Goal: Information Seeking & Learning: Learn about a topic

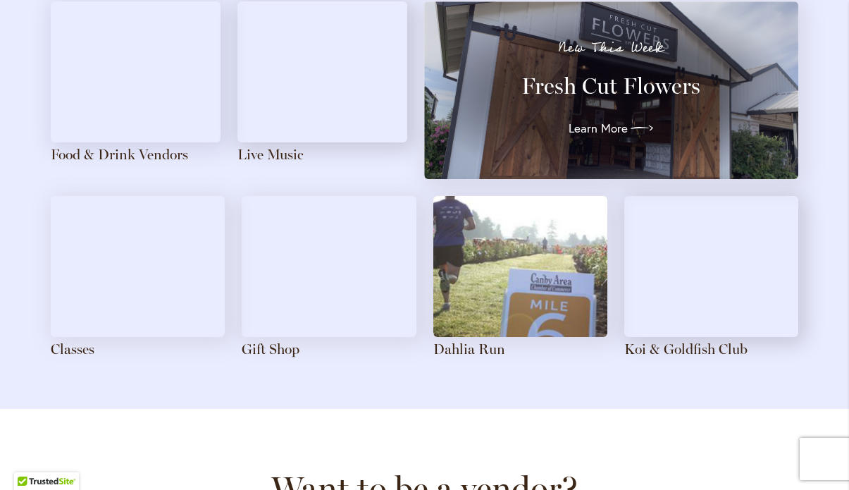
scroll to position [1625, 0]
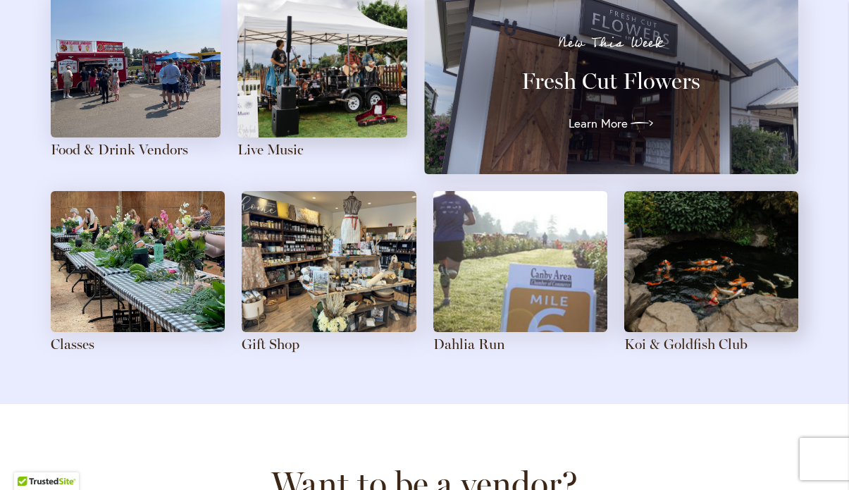
click at [114, 256] on img at bounding box center [138, 261] width 174 height 141
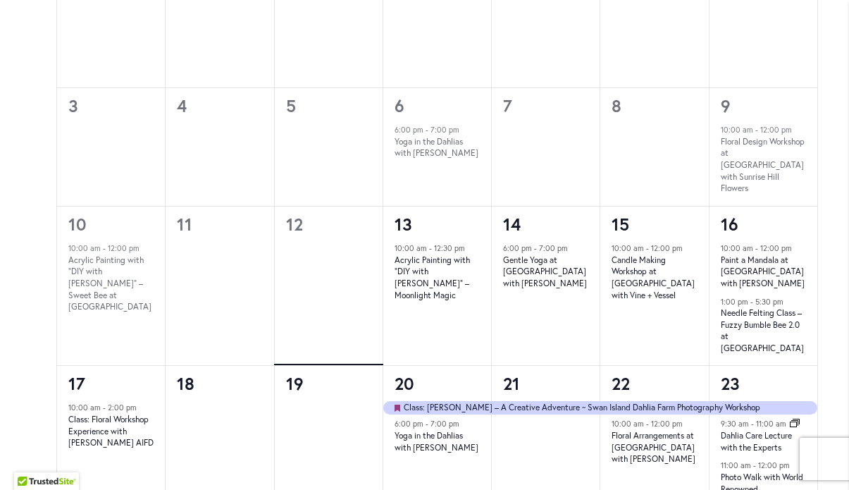
scroll to position [929, 0]
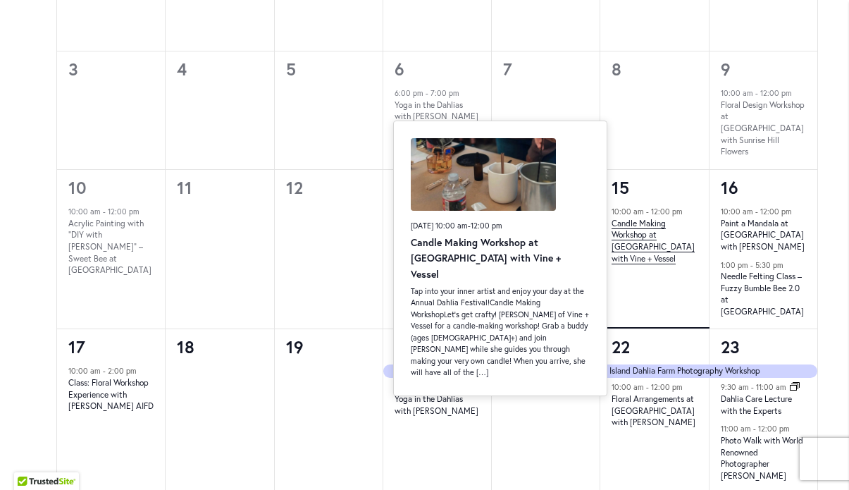
click at [638, 234] on link "Candle Making Workshop at [GEOGRAPHIC_DATA] with Vine + Vessel" at bounding box center [653, 241] width 83 height 47
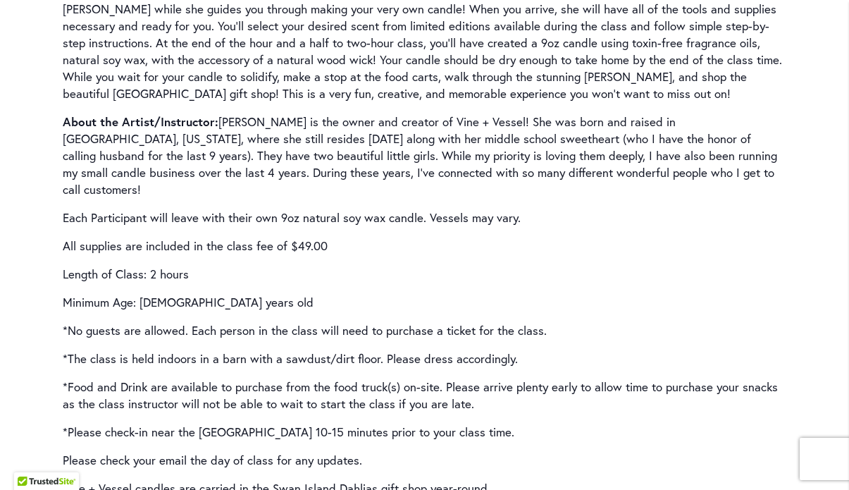
scroll to position [2124, 0]
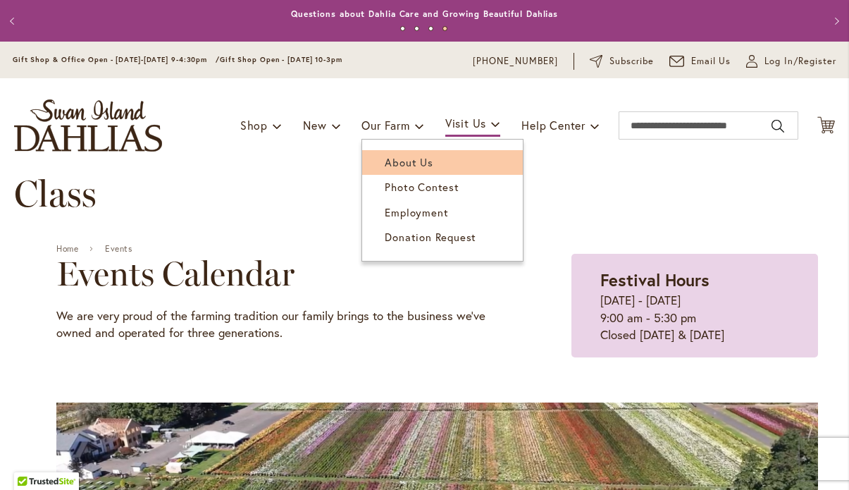
click at [407, 156] on span "About Us" at bounding box center [409, 162] width 48 height 14
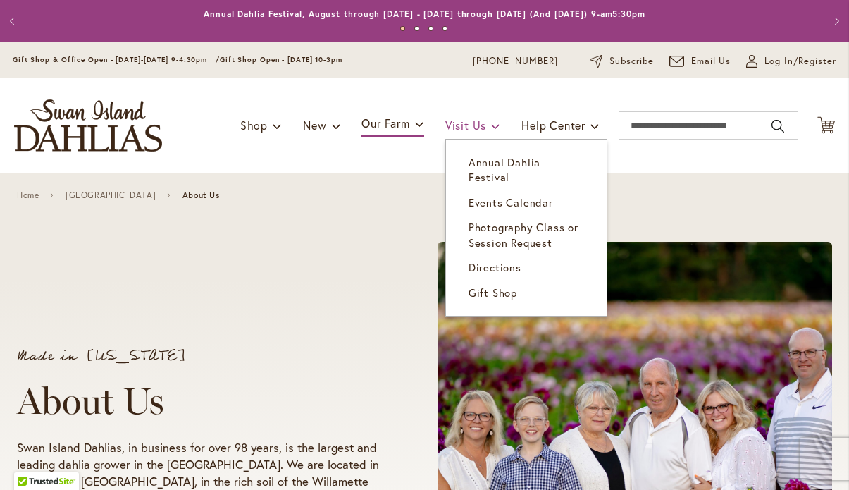
click at [465, 123] on span "Visit Us" at bounding box center [465, 125] width 41 height 15
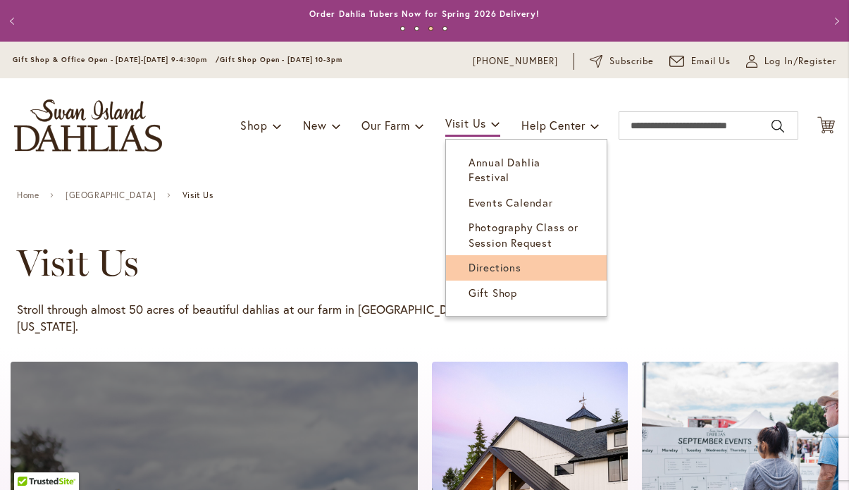
click at [496, 260] on span "Directions" at bounding box center [495, 267] width 53 height 14
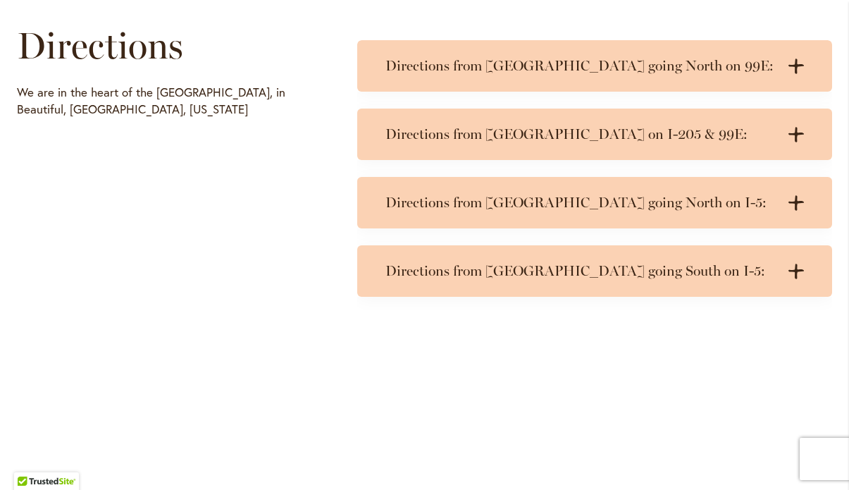
scroll to position [703, 0]
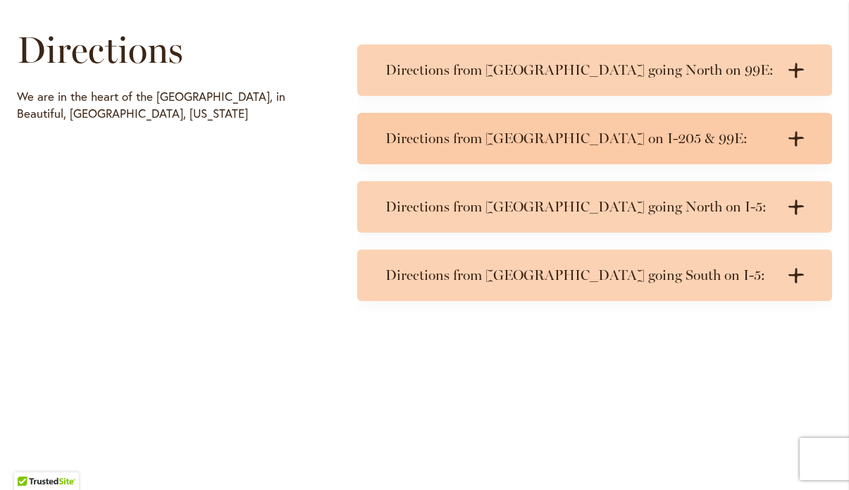
click at [476, 140] on h3 "Directions from [GEOGRAPHIC_DATA] on I-205 & 99E:" at bounding box center [581, 139] width 390 height 18
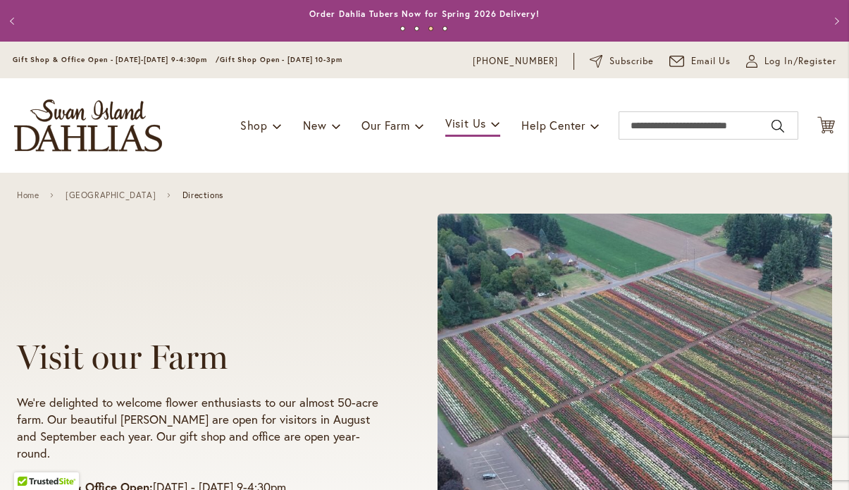
scroll to position [0, 0]
click at [145, 131] on img "store logo" at bounding box center [88, 125] width 148 height 52
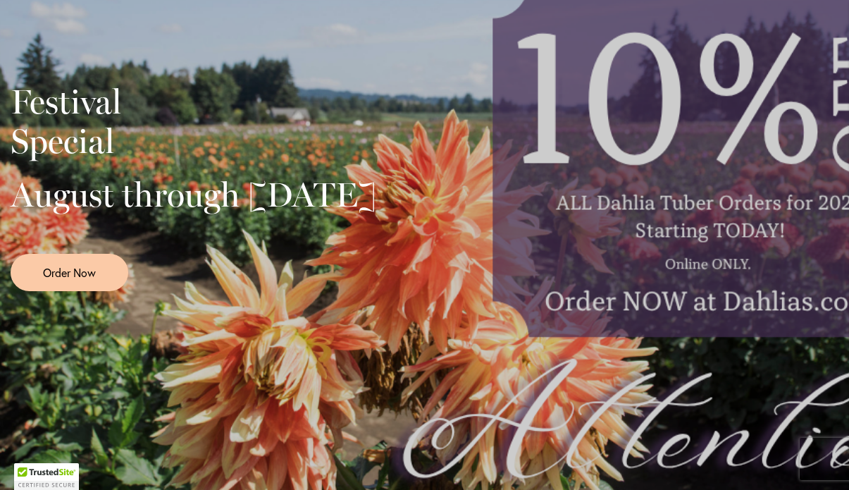
scroll to position [374, 0]
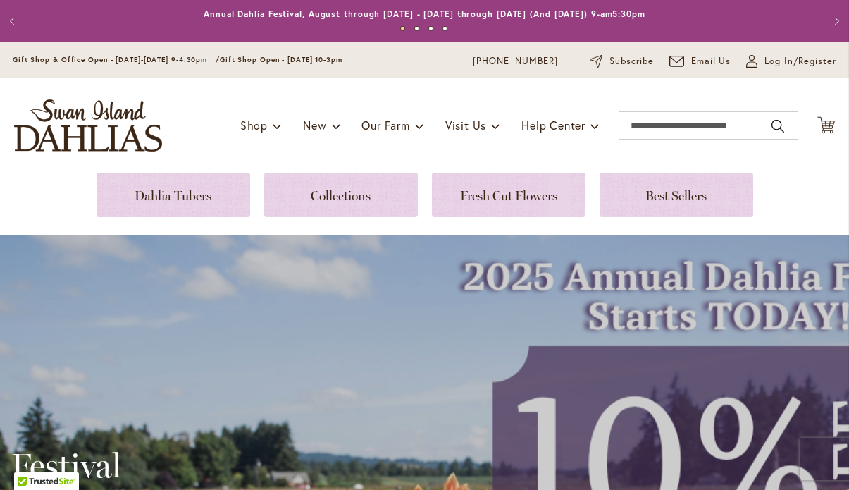
click at [265, 13] on link "Annual Dahlia Festival, August through [DATE] - [DATE] through [DATE] (And [DAT…" at bounding box center [425, 13] width 442 height 11
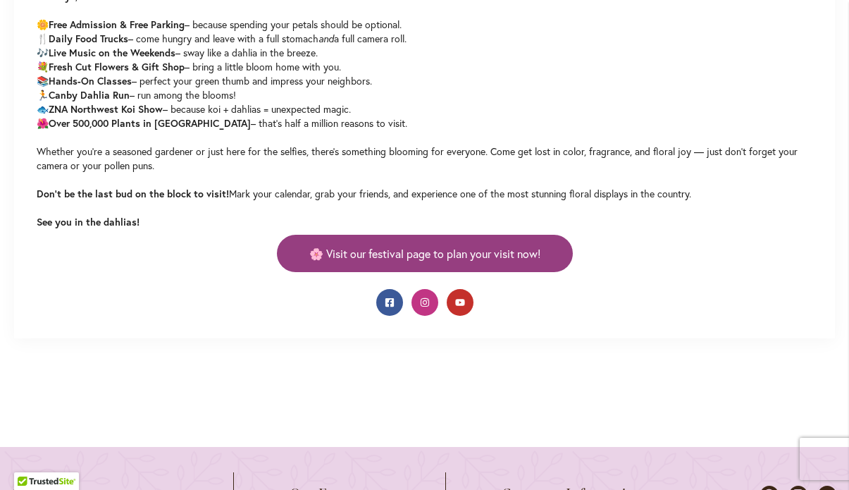
scroll to position [840, 0]
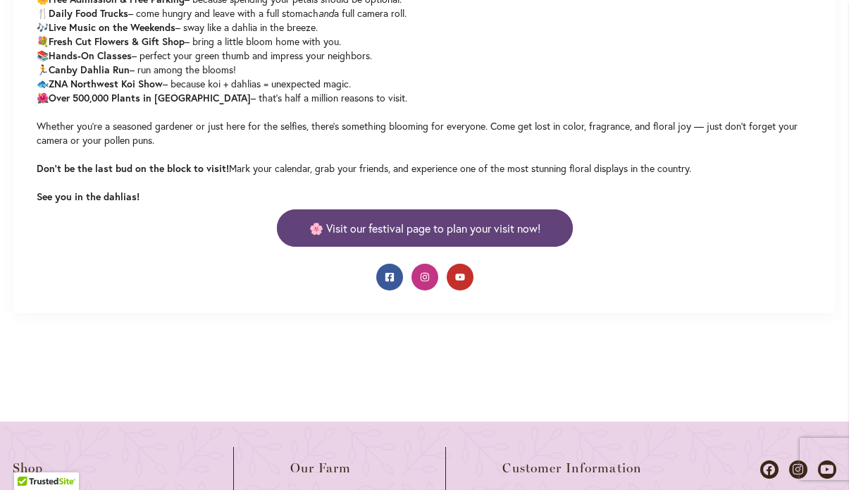
click at [512, 238] on link "🌸 Visit our festival page to plan your visit now!" at bounding box center [425, 227] width 296 height 37
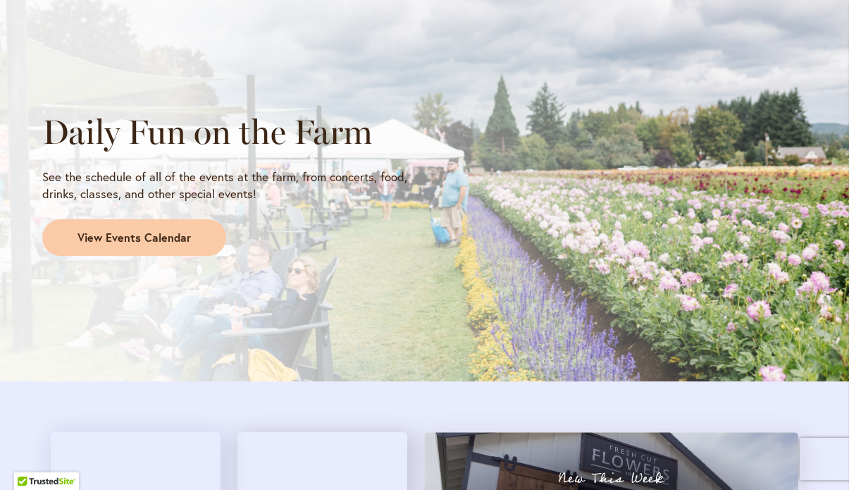
scroll to position [1204, 0]
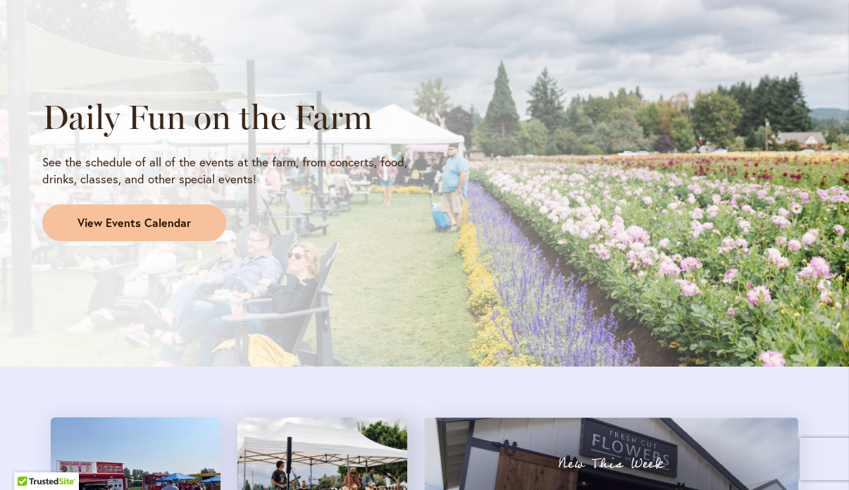
click at [177, 217] on link "View Events Calendar" at bounding box center [134, 222] width 184 height 37
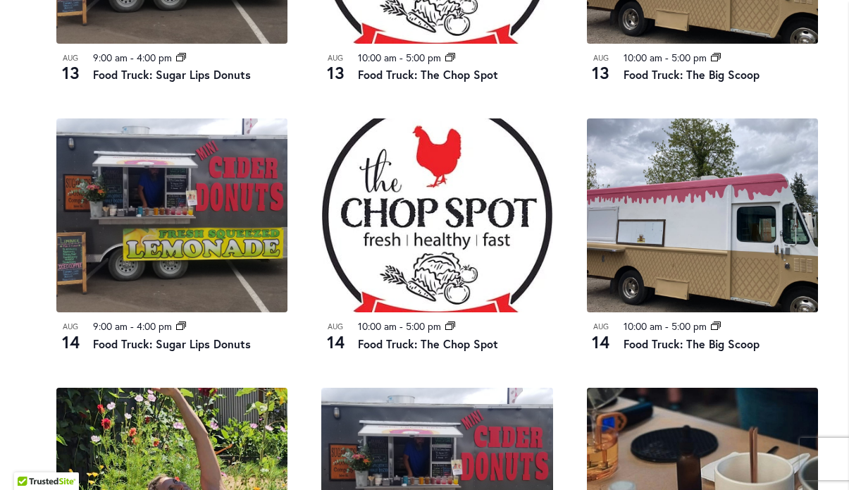
scroll to position [1020, 0]
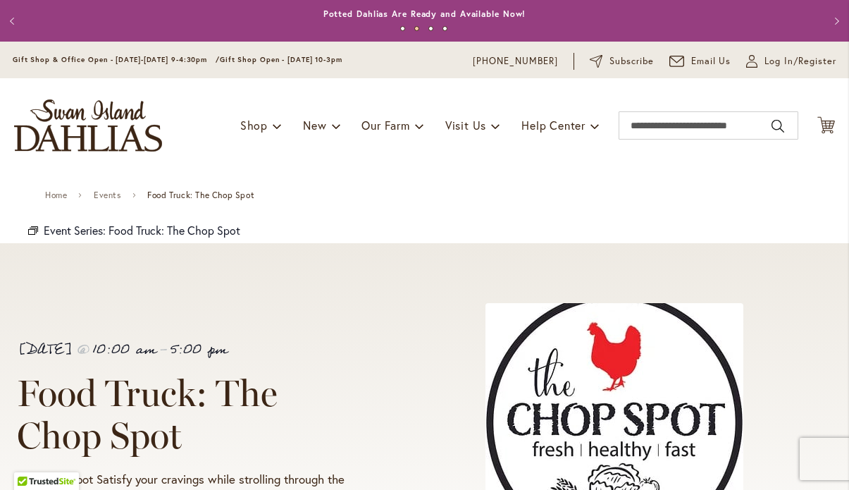
click at [113, 125] on img "store logo" at bounding box center [88, 125] width 148 height 52
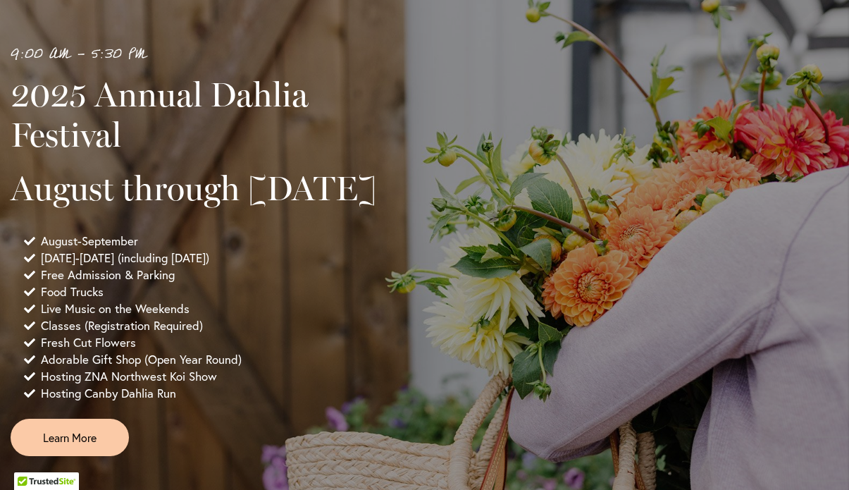
scroll to position [1028, 0]
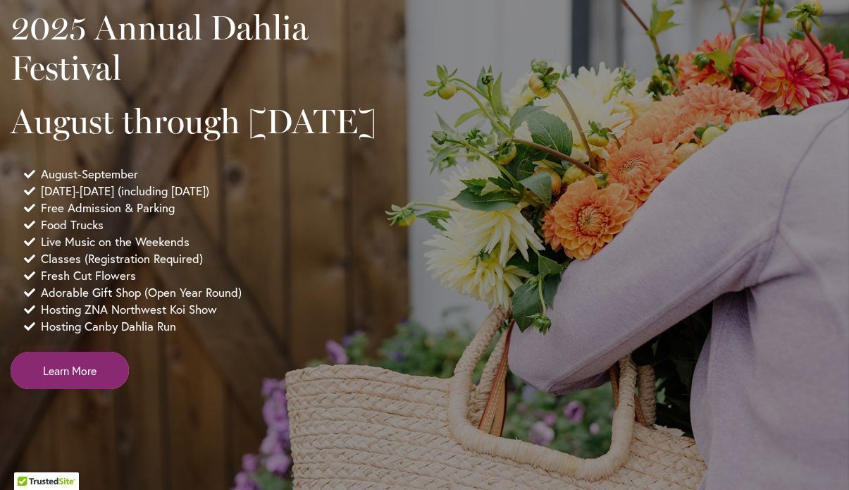
click at [79, 389] on link "Learn More" at bounding box center [70, 370] width 118 height 37
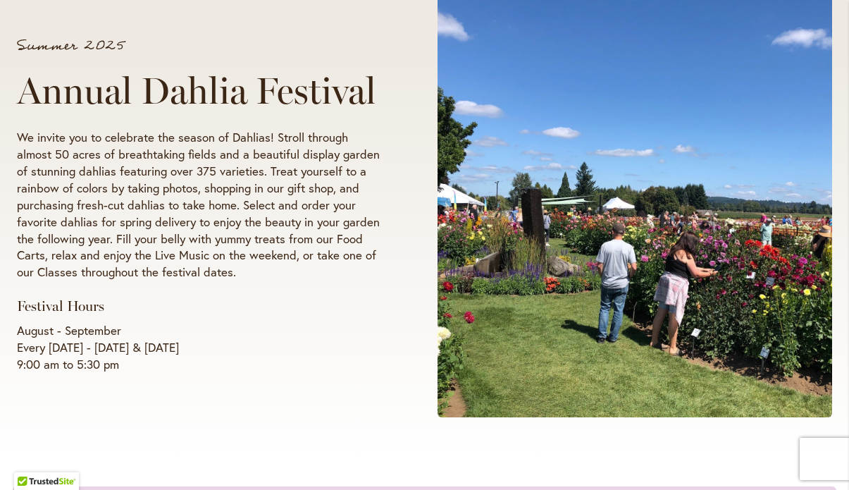
scroll to position [114, 0]
